Goal: Task Accomplishment & Management: Complete application form

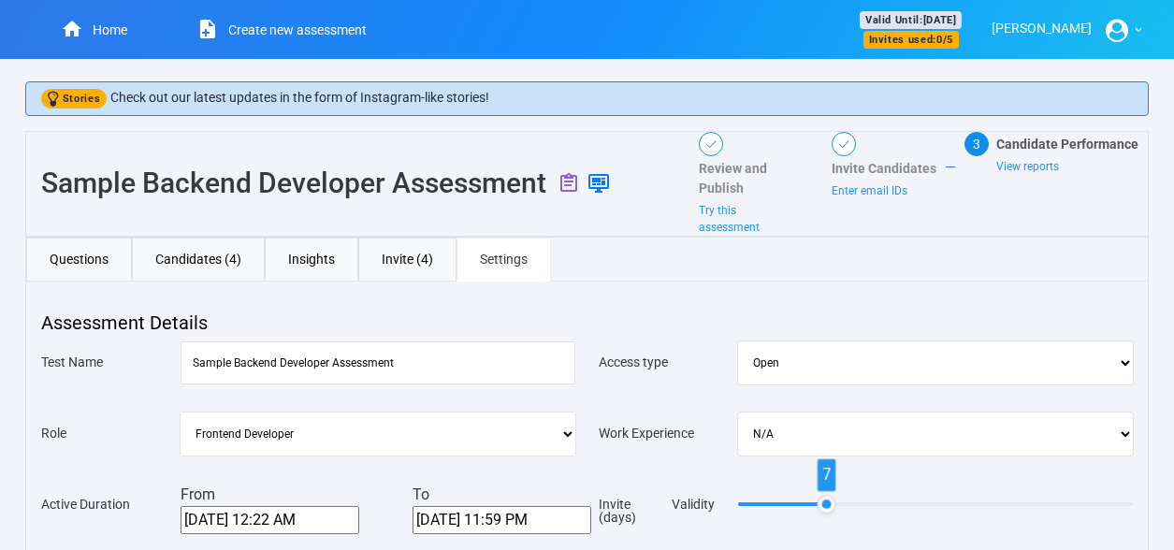
scroll to position [377, 0]
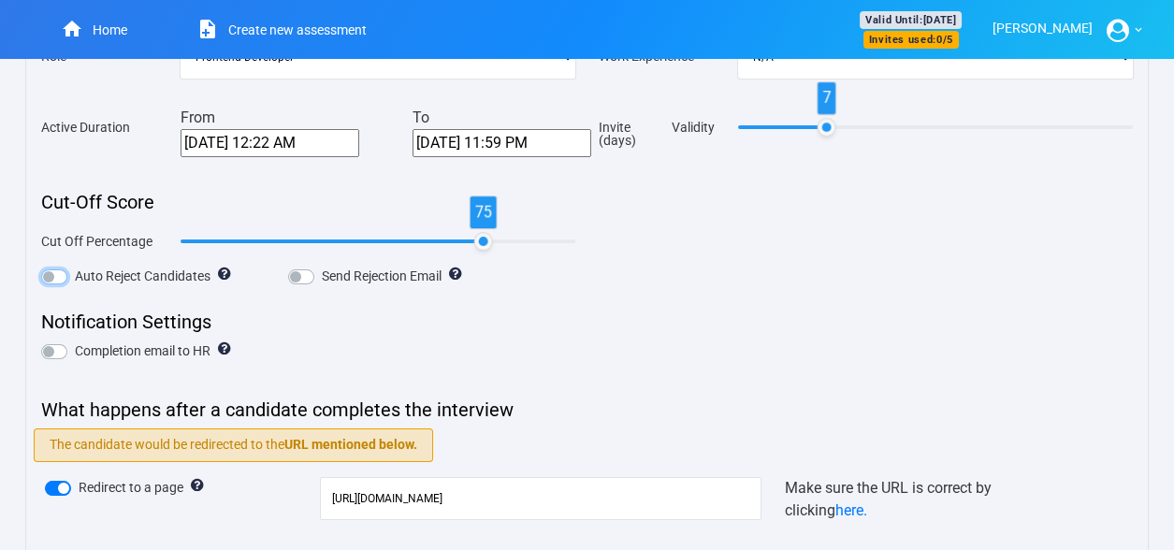
click at [55, 266] on input "Auto Reject Candidates" at bounding box center [48, 275] width 15 height 19
checkbox input "false"
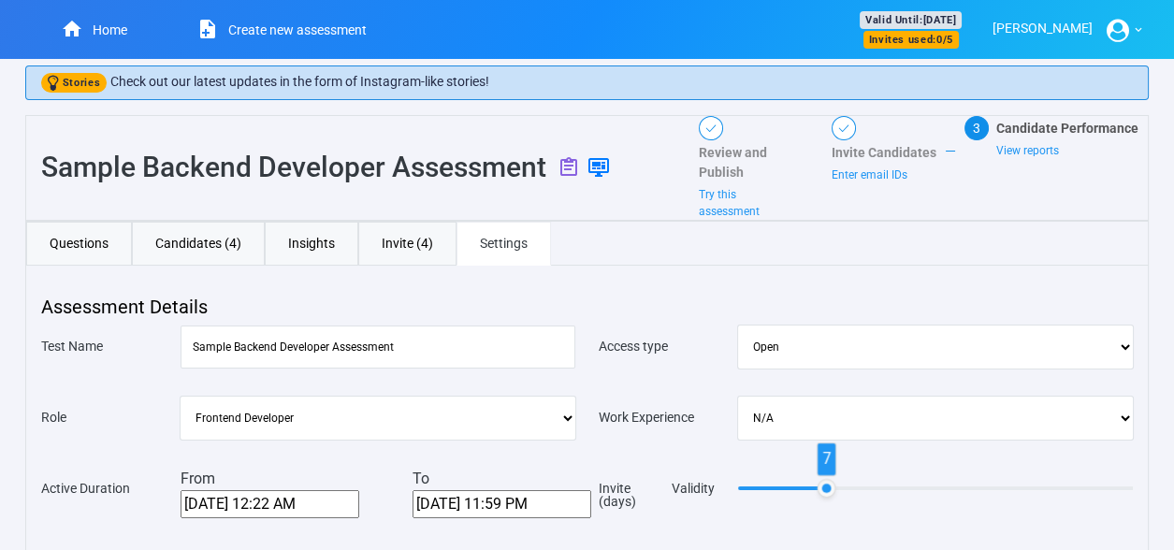
scroll to position [8, 0]
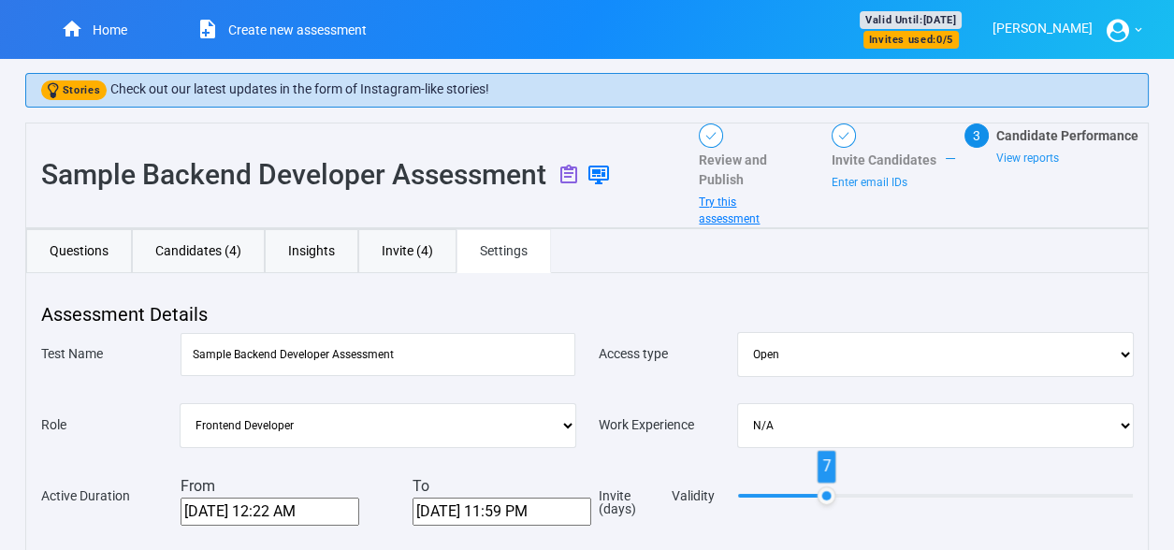
click at [711, 201] on link "Try this assessment" at bounding box center [729, 211] width 61 height 30
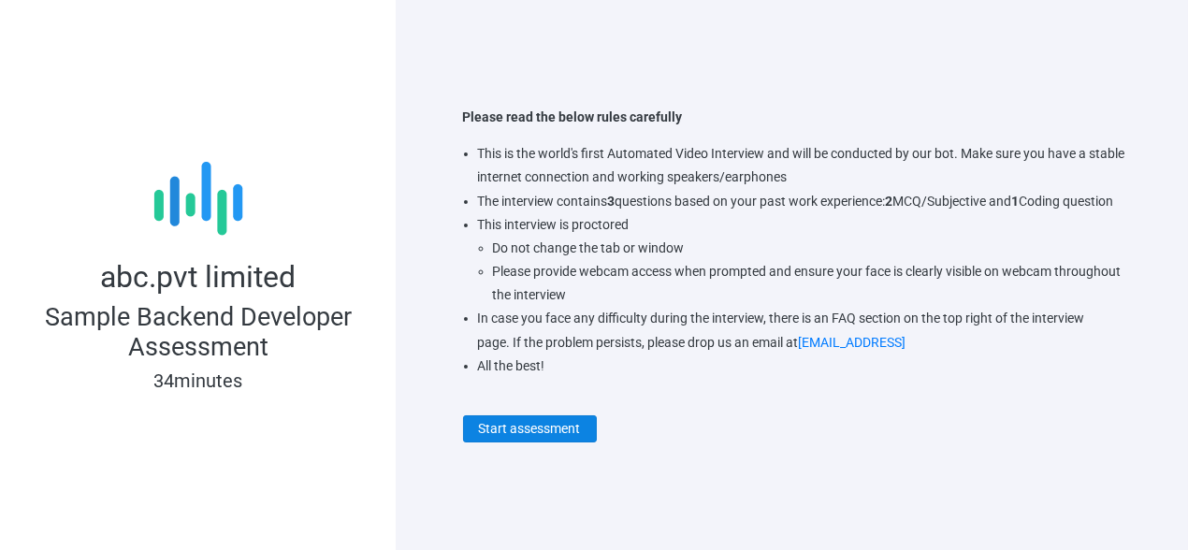
click at [518, 438] on button "Start assessment" at bounding box center [530, 428] width 134 height 27
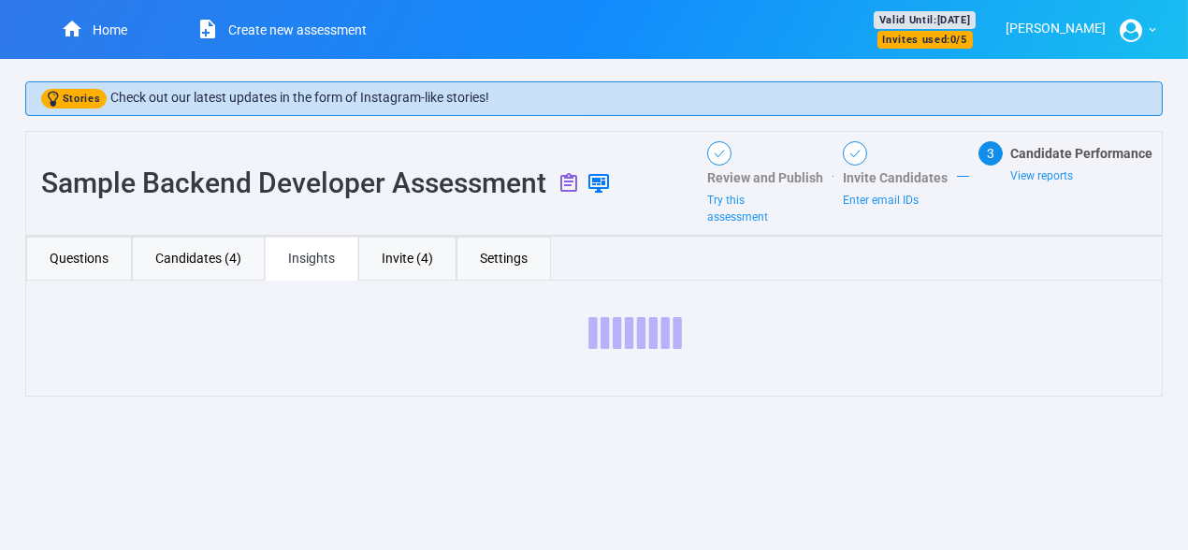
click at [1041, 165] on div "Candidate Performance View reports" at bounding box center [1086, 164] width 152 height 40
click at [1045, 179] on span "View reports" at bounding box center [1041, 175] width 63 height 13
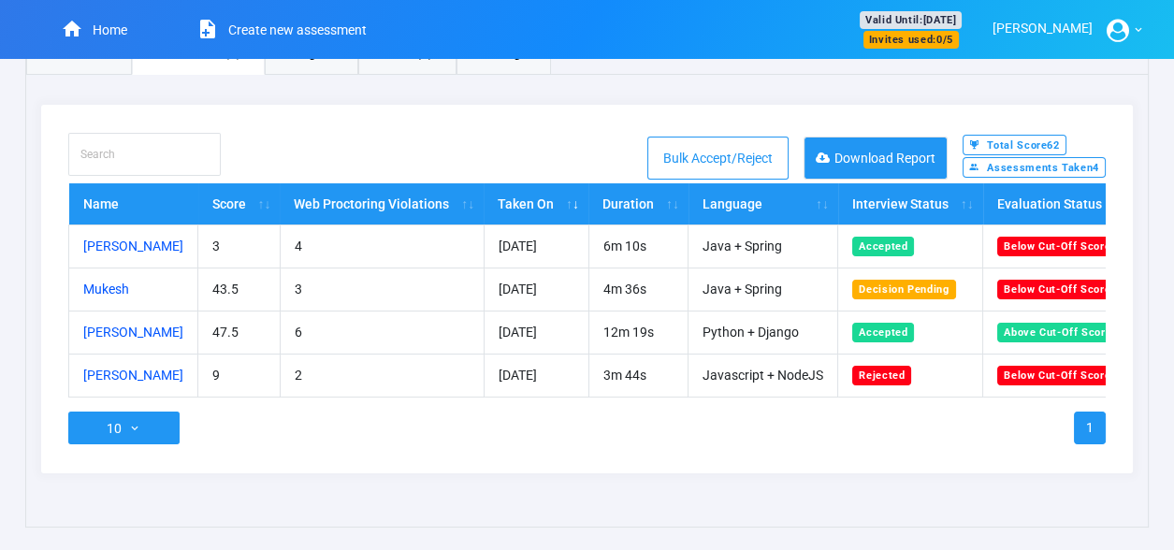
scroll to position [0, 37]
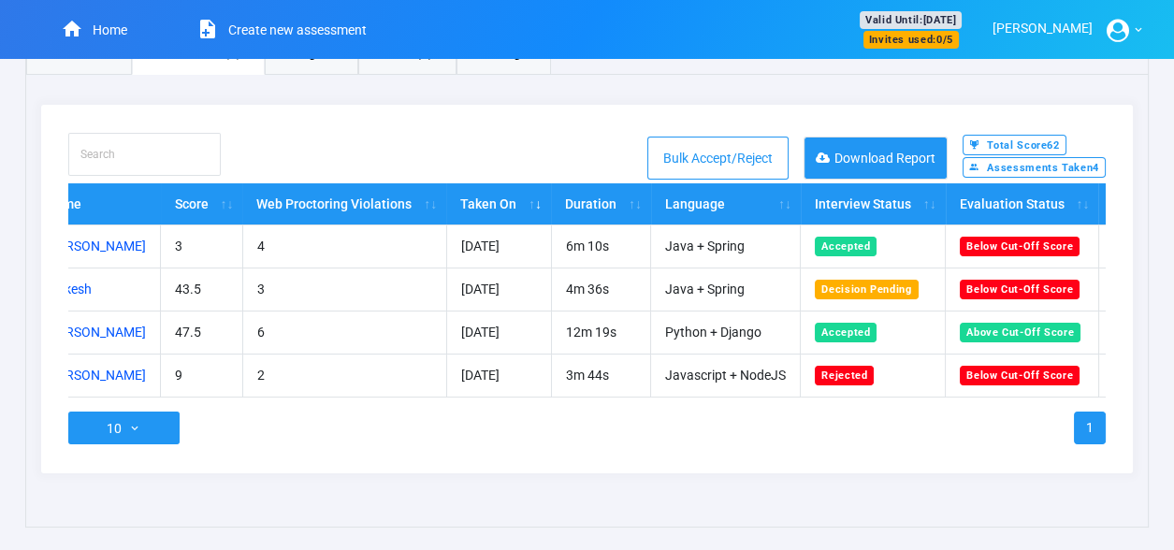
click at [66, 395] on div "Search this table Bulk Accept/Reject Download Report Total Score 62 Assessments…" at bounding box center [587, 289] width 1092 height 369
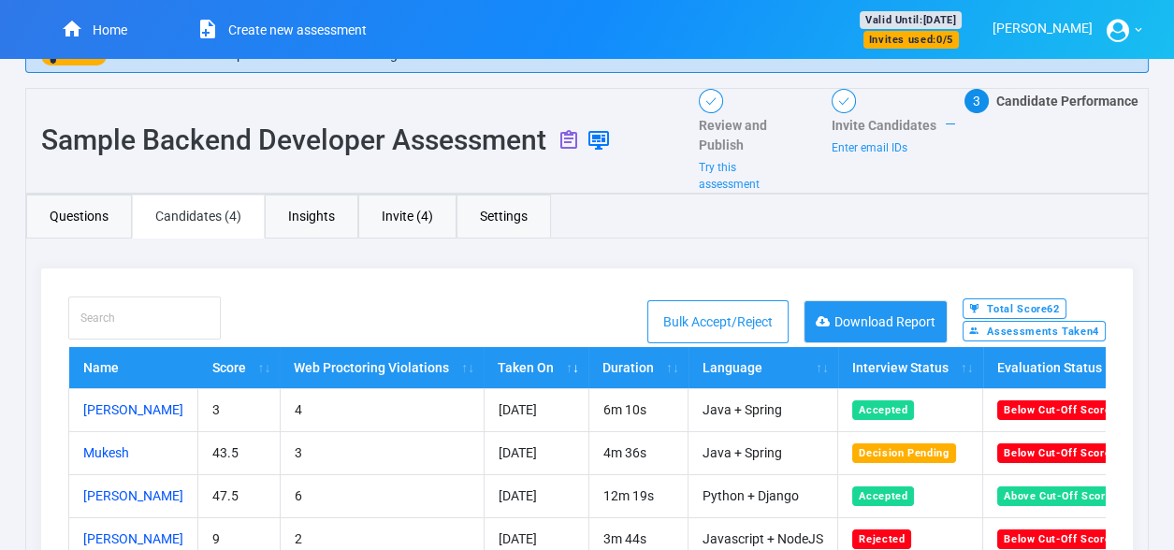
scroll to position [0, 0]
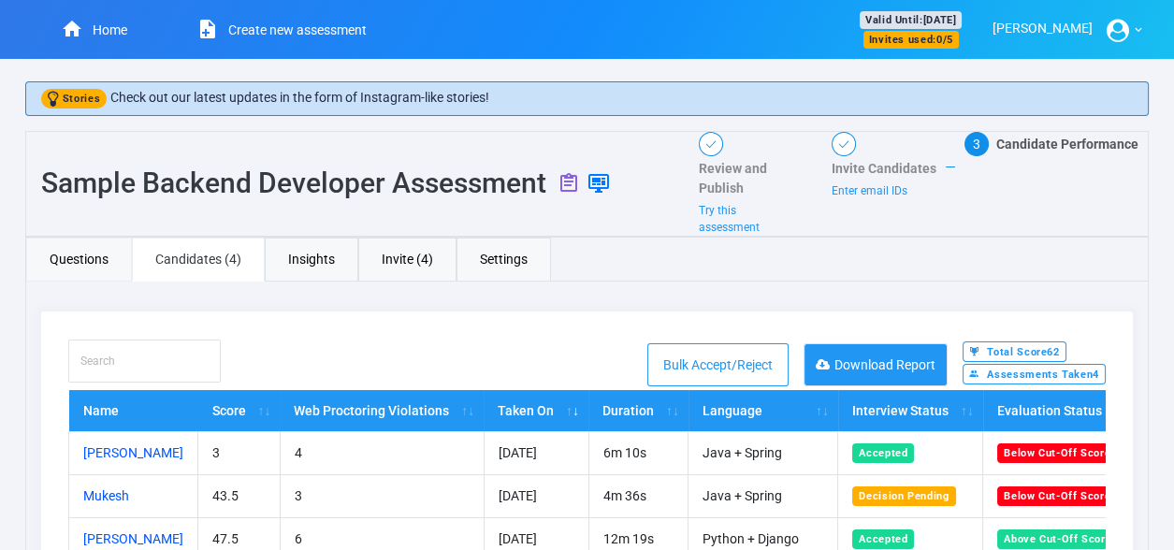
click at [82, 265] on link "Questions" at bounding box center [79, 260] width 106 height 44
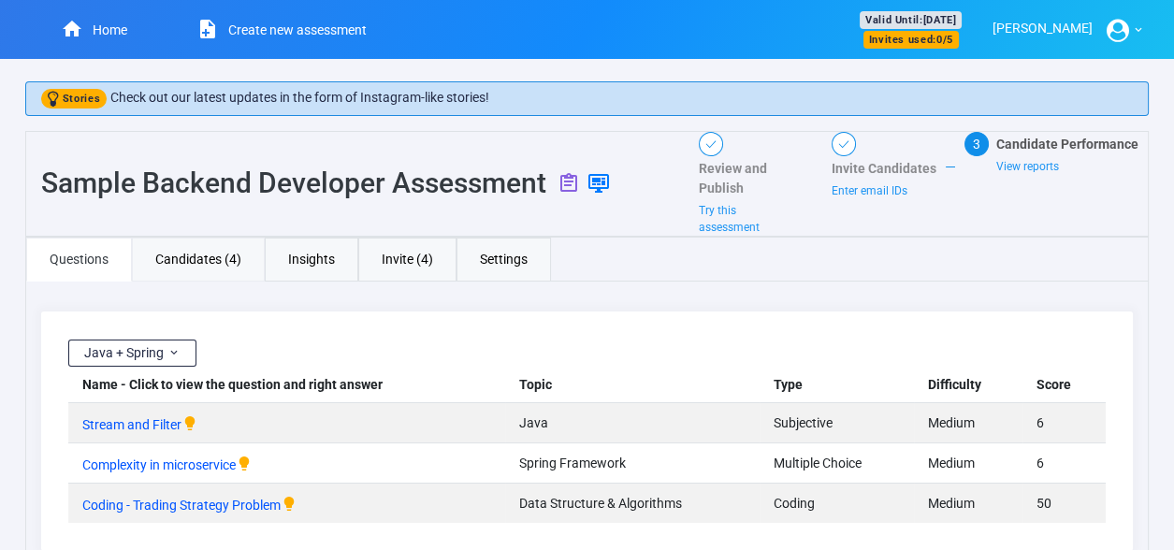
click at [203, 254] on link "Candidates (4)" at bounding box center [198, 260] width 133 height 44
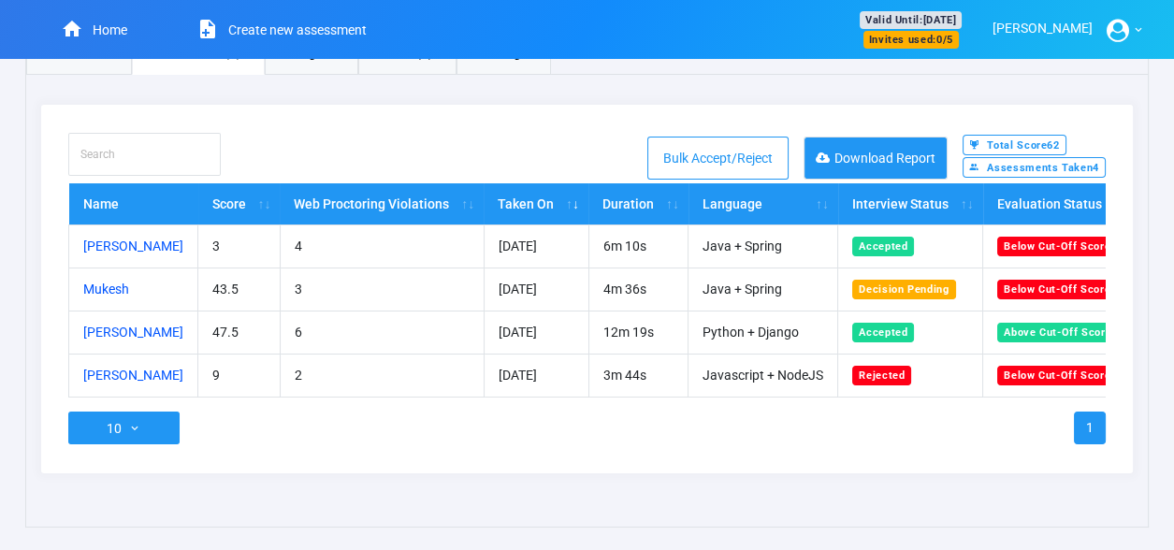
scroll to position [0, 120]
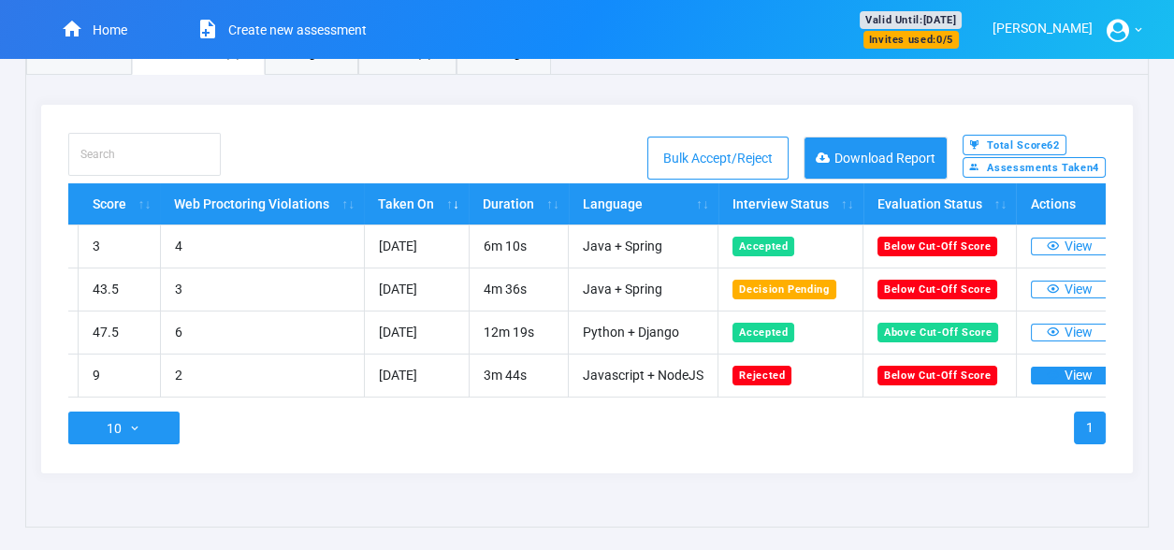
click at [1054, 367] on button "View" at bounding box center [1070, 376] width 78 height 18
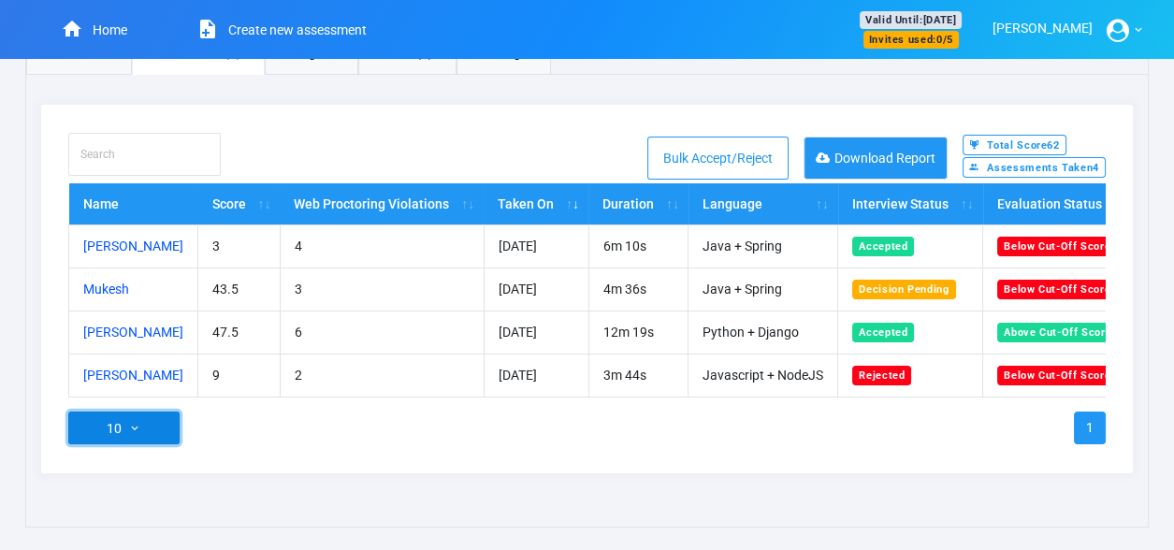
click at [109, 435] on button "10" at bounding box center [123, 428] width 111 height 33
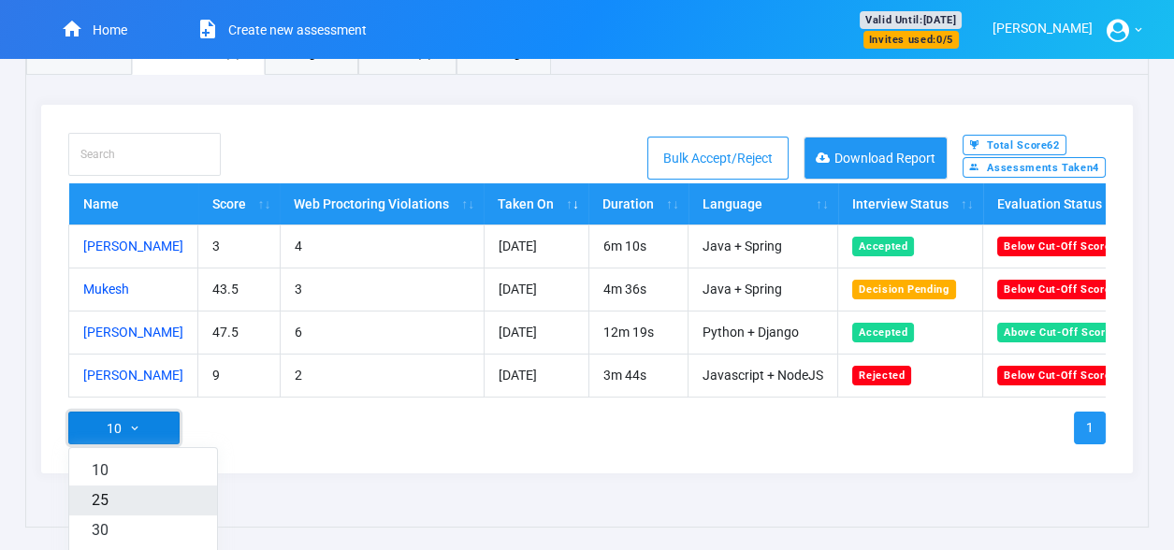
click at [104, 493] on div "Java + Spring Name - Click to view the question and right answer Topic Type Dif…" at bounding box center [587, 301] width 1124 height 453
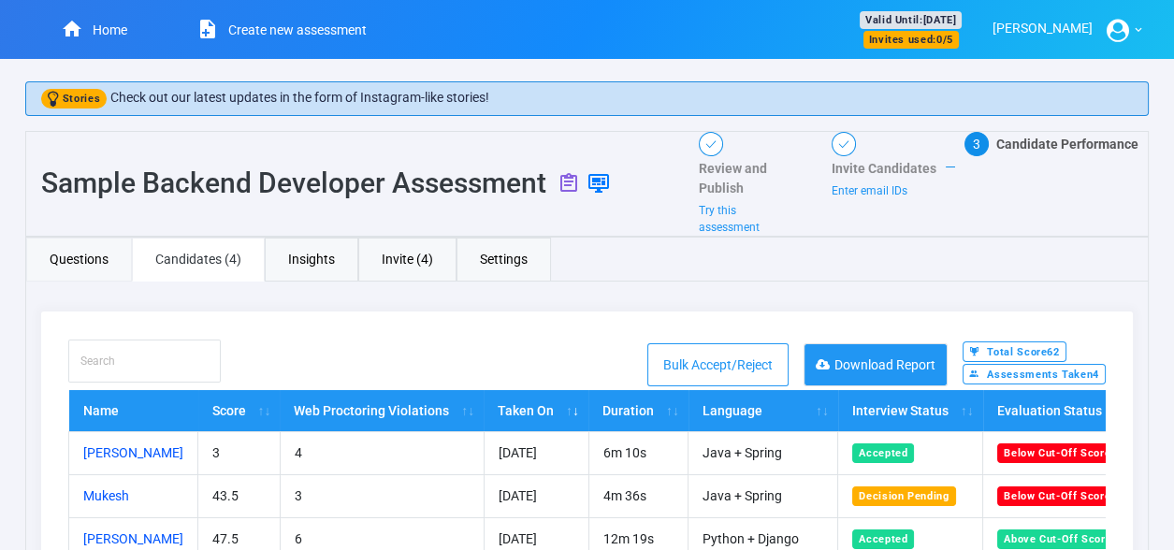
click at [70, 259] on link "Questions" at bounding box center [79, 260] width 106 height 44
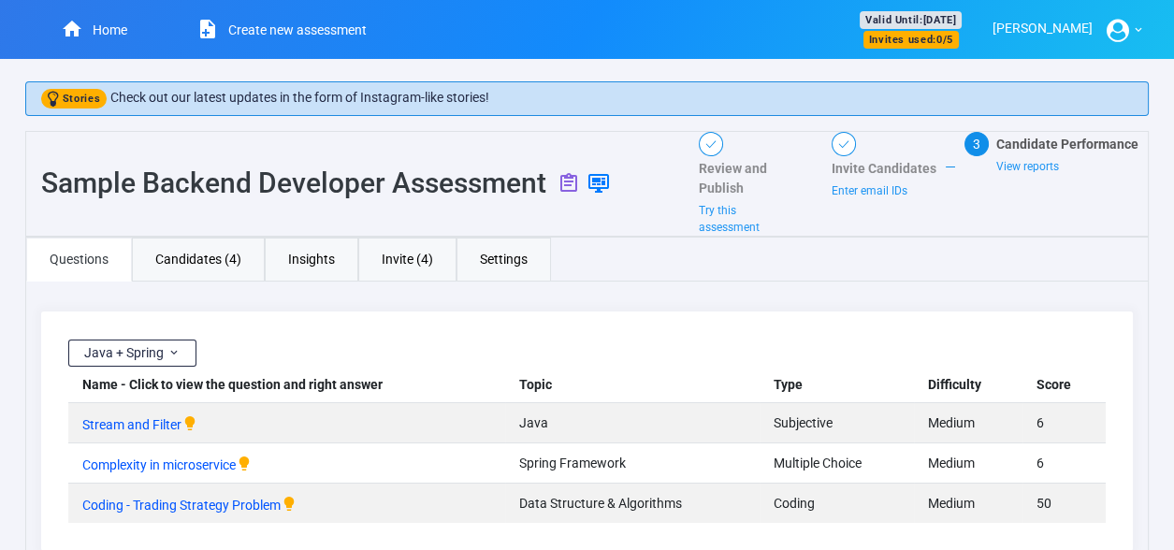
scroll to position [71, 0]
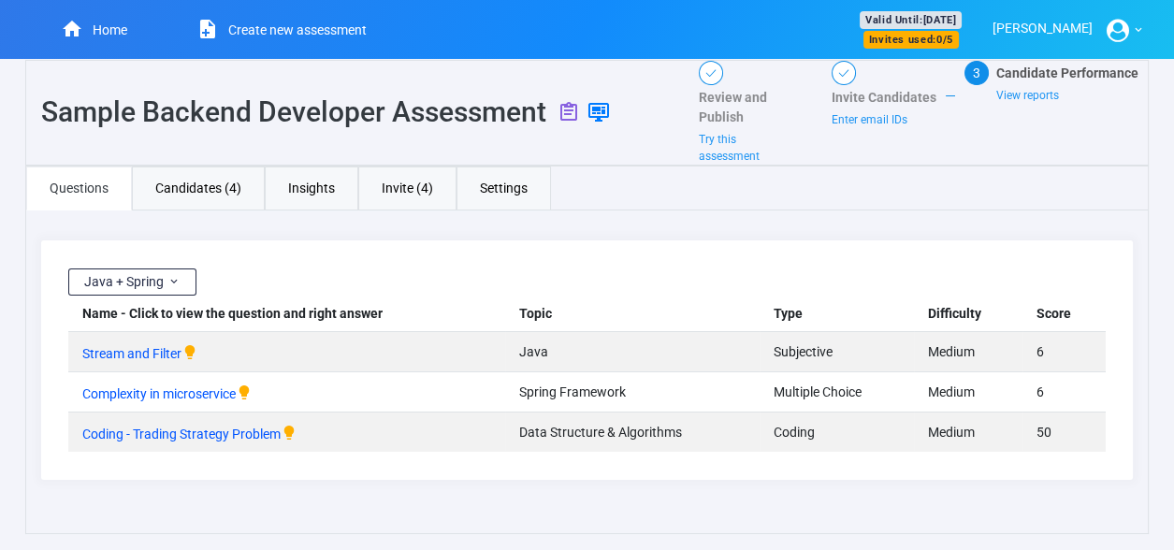
click at [321, 26] on link "Create new assessment" at bounding box center [270, 29] width 239 height 59
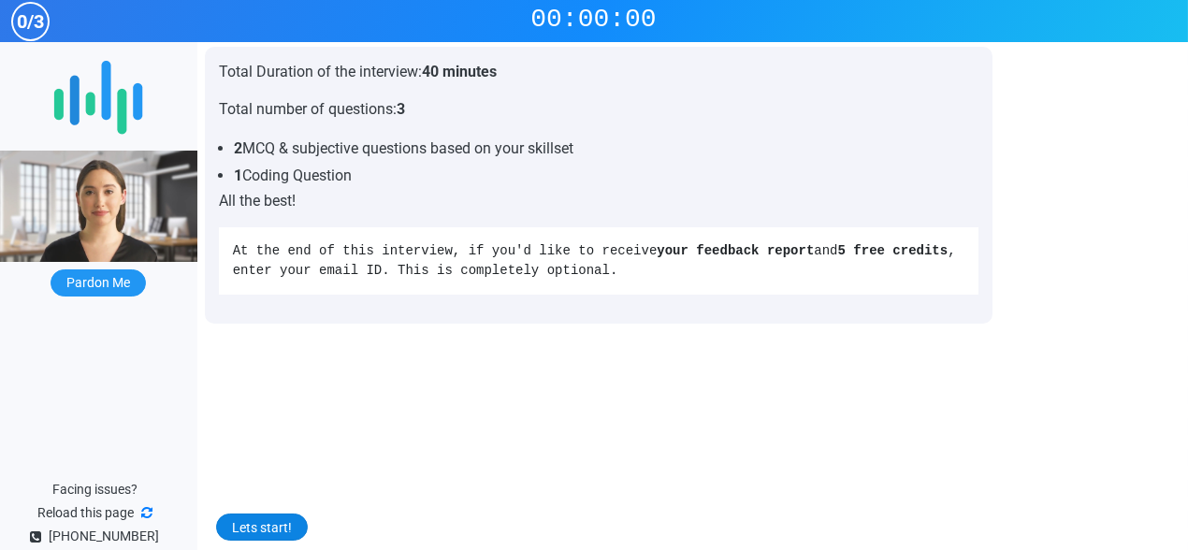
click at [252, 530] on button "Lets start!" at bounding box center [262, 527] width 92 height 27
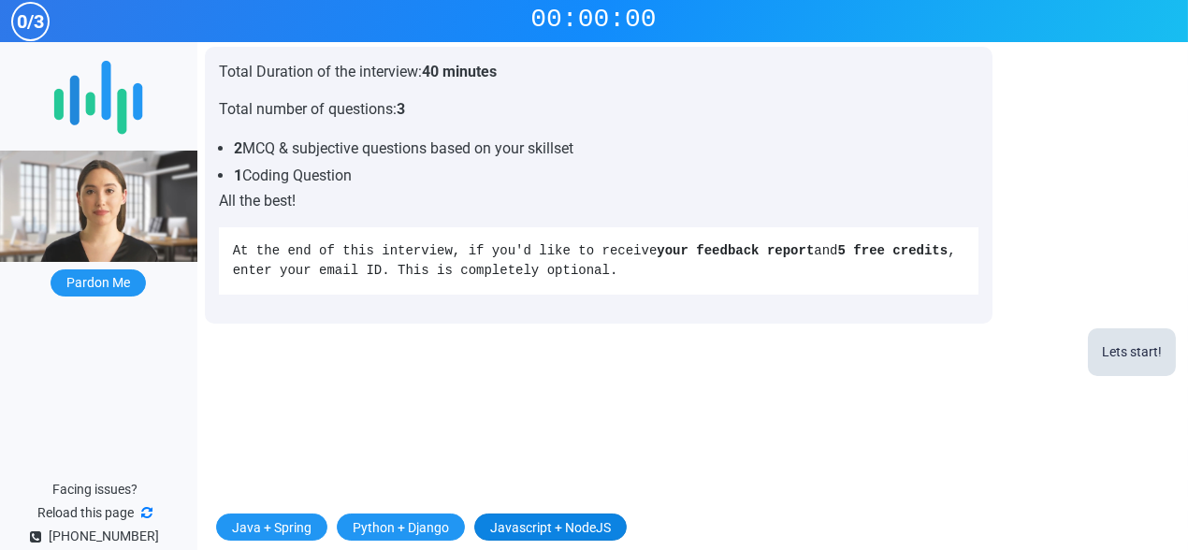
click at [551, 525] on button "Javascript + NodeJS" at bounding box center [550, 527] width 152 height 27
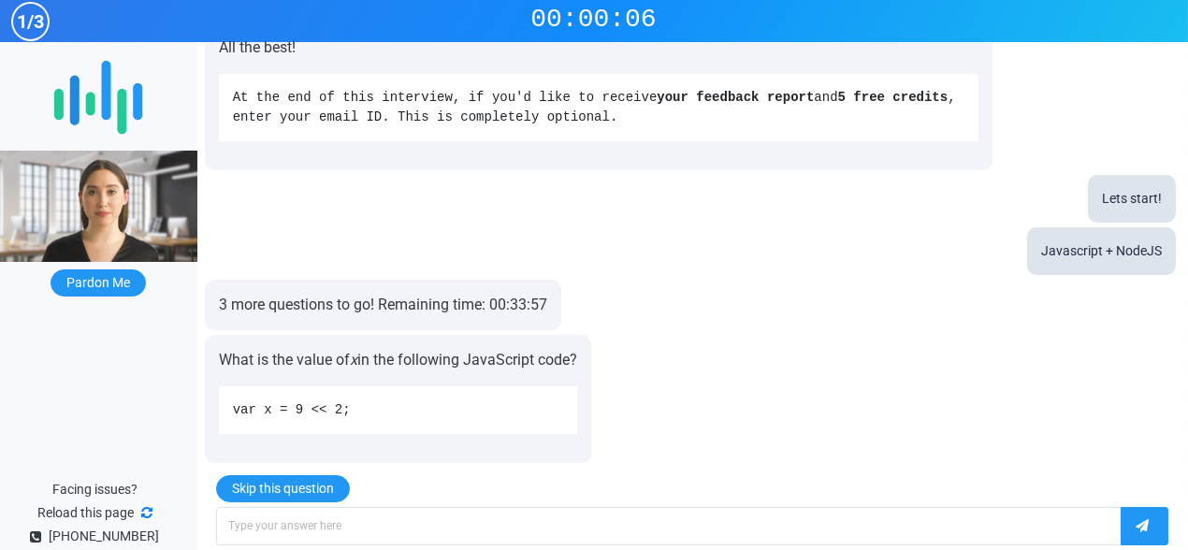
scroll to position [154, 0]
click at [479, 541] on input "text" at bounding box center [669, 526] width 906 height 38
click at [405, 541] on input "text" at bounding box center [669, 526] width 906 height 38
type input "9"
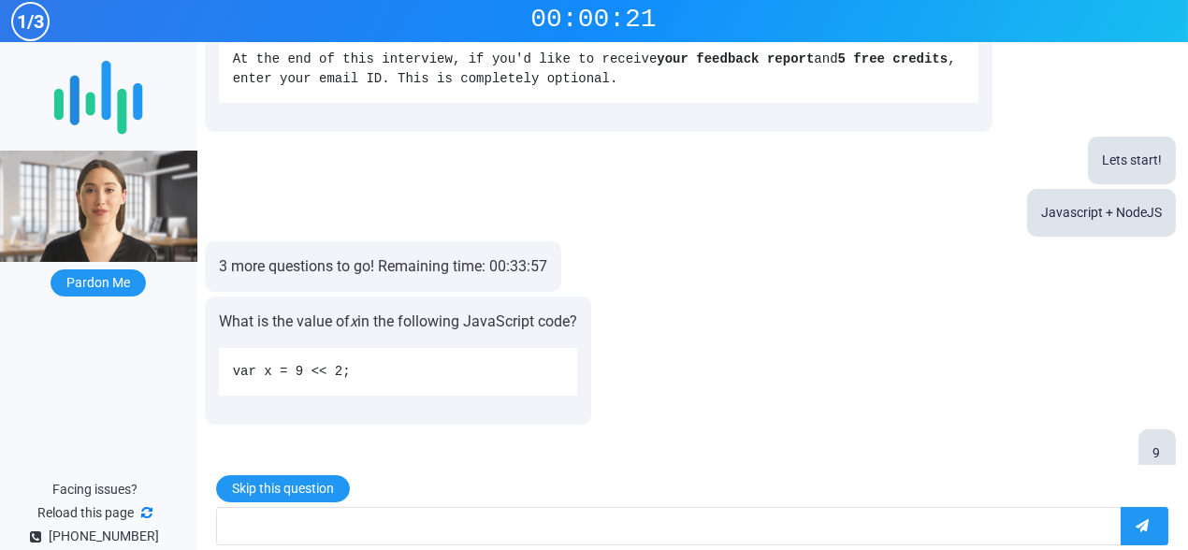
scroll to position [207, 0]
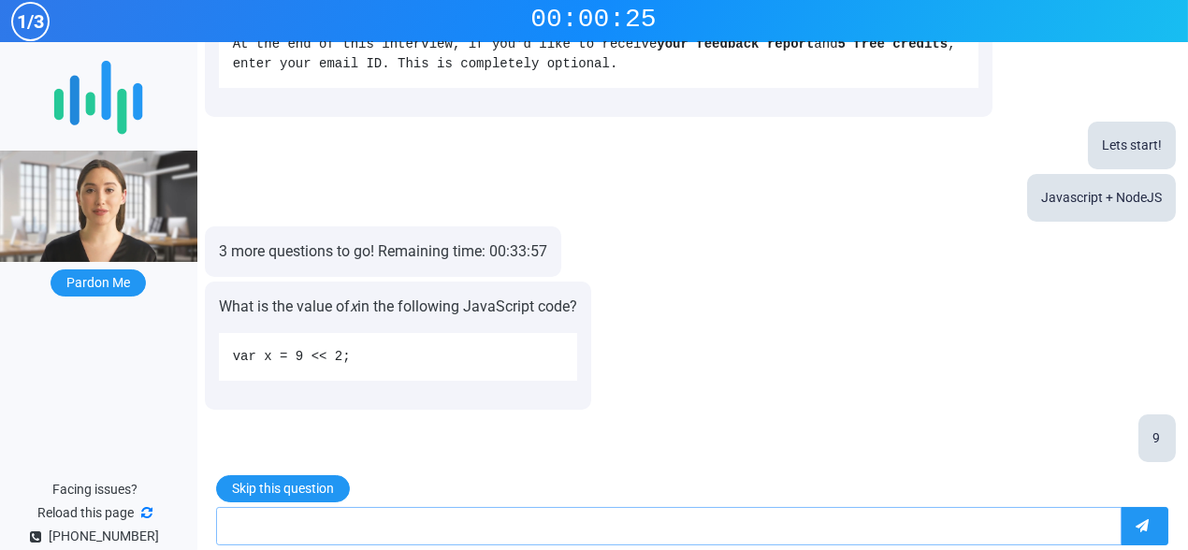
click at [419, 512] on input "text" at bounding box center [669, 526] width 906 height 38
type input "11"
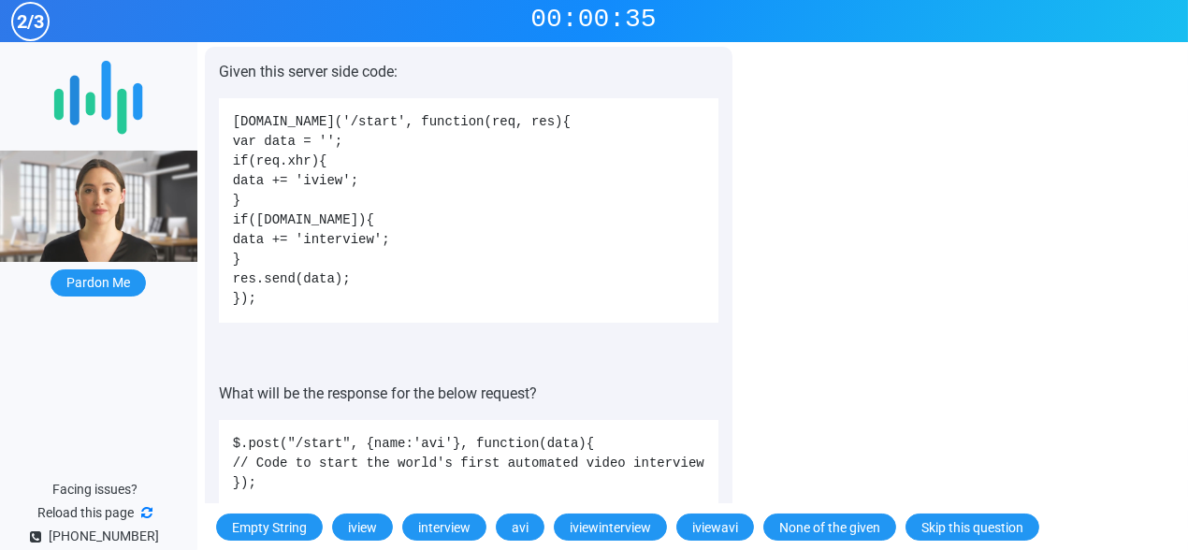
scroll to position [769, 0]
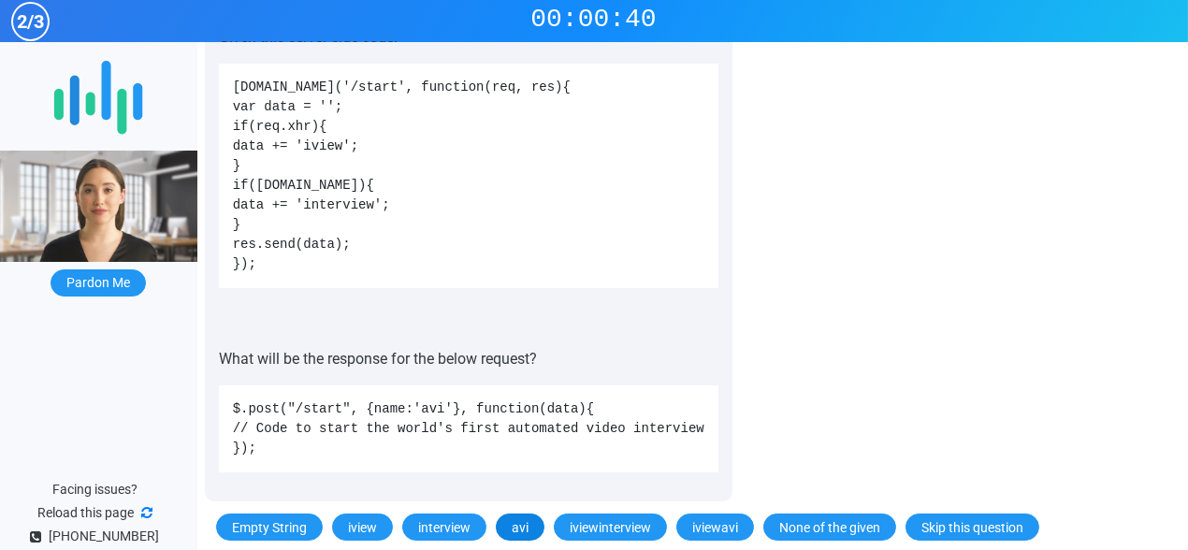
click at [514, 527] on button "avi" at bounding box center [520, 527] width 49 height 27
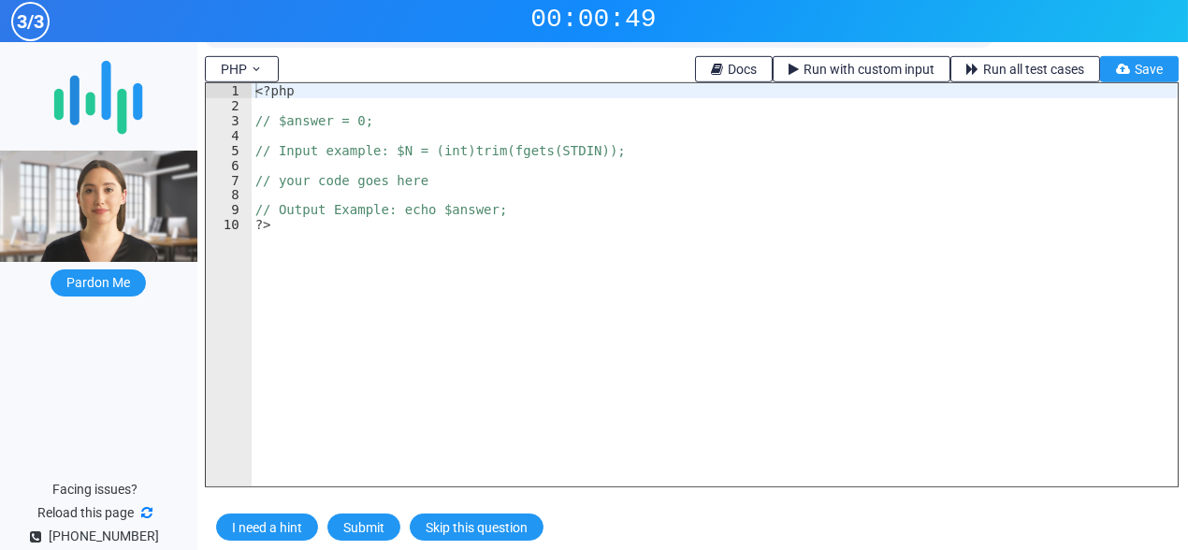
scroll to position [2142, 0]
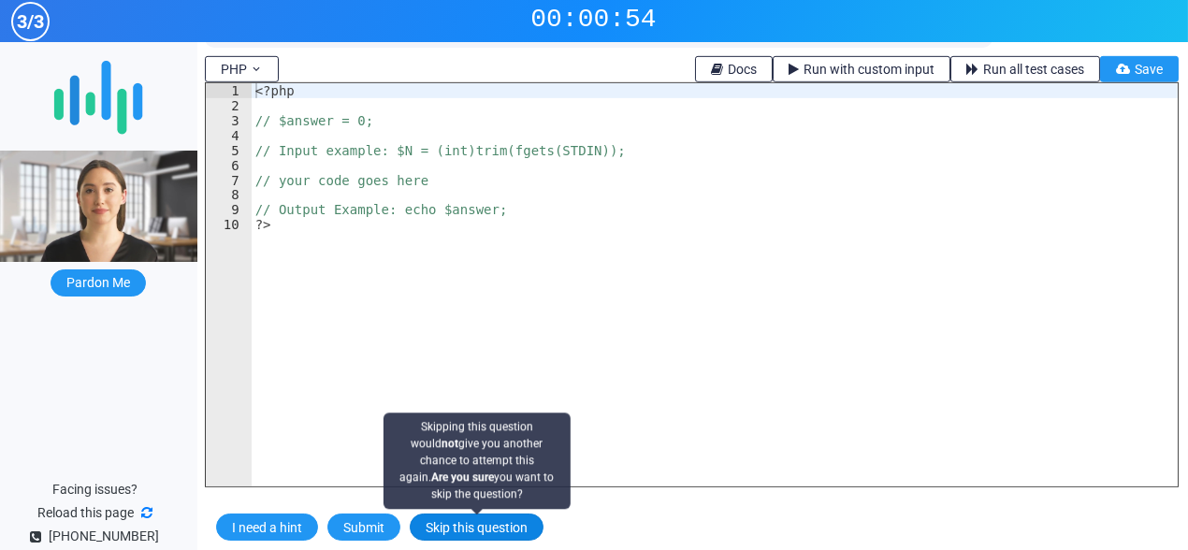
click at [467, 538] on button "Skip this question" at bounding box center [477, 527] width 134 height 27
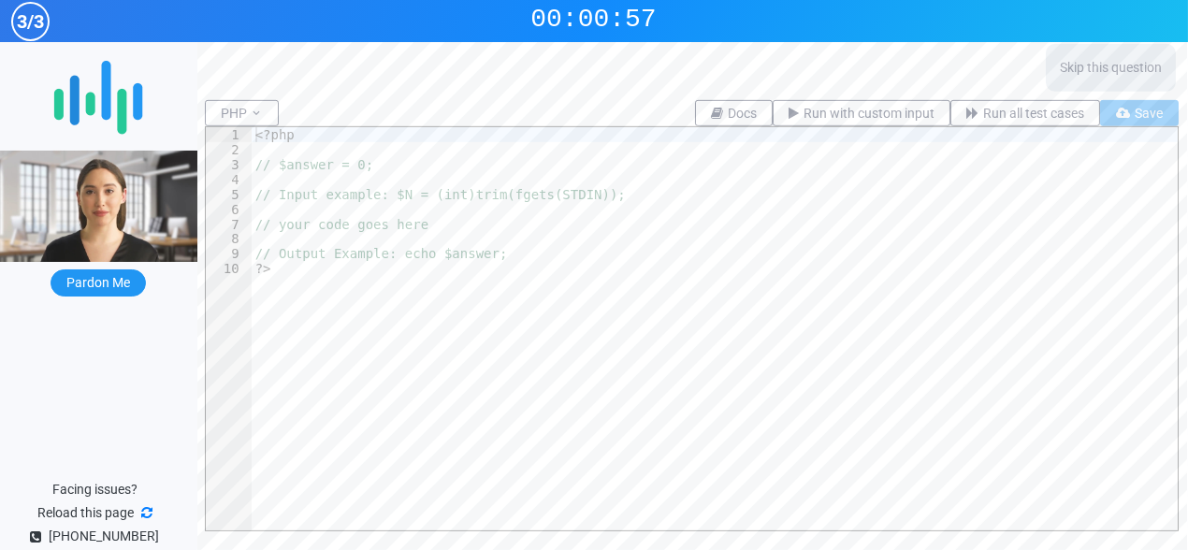
scroll to position [2161, 0]
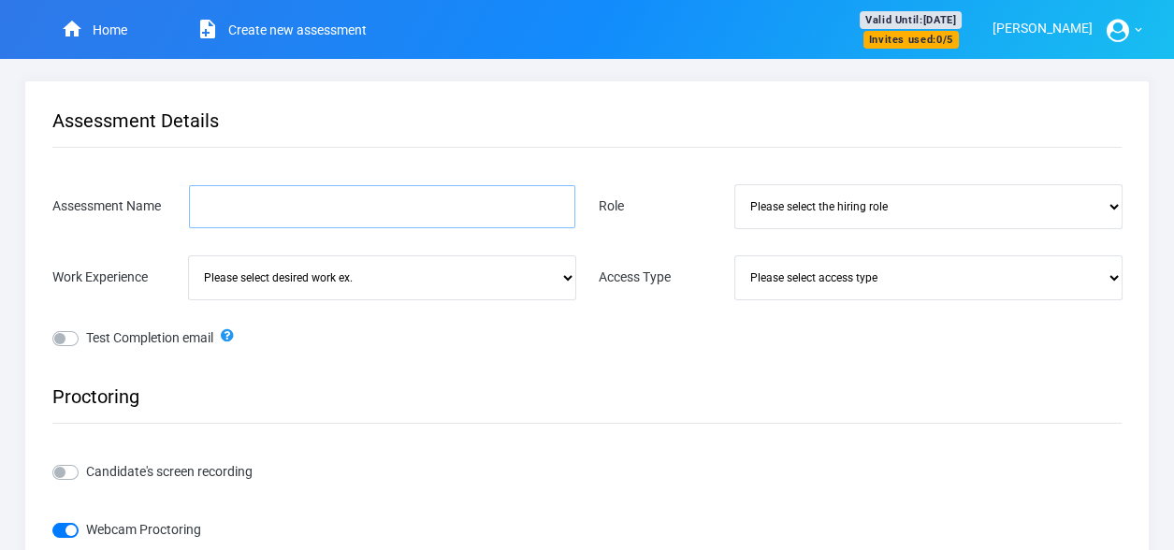
click at [496, 216] on input "Assessment Name" at bounding box center [382, 206] width 386 height 43
